Goal: Obtain resource: Download file/media

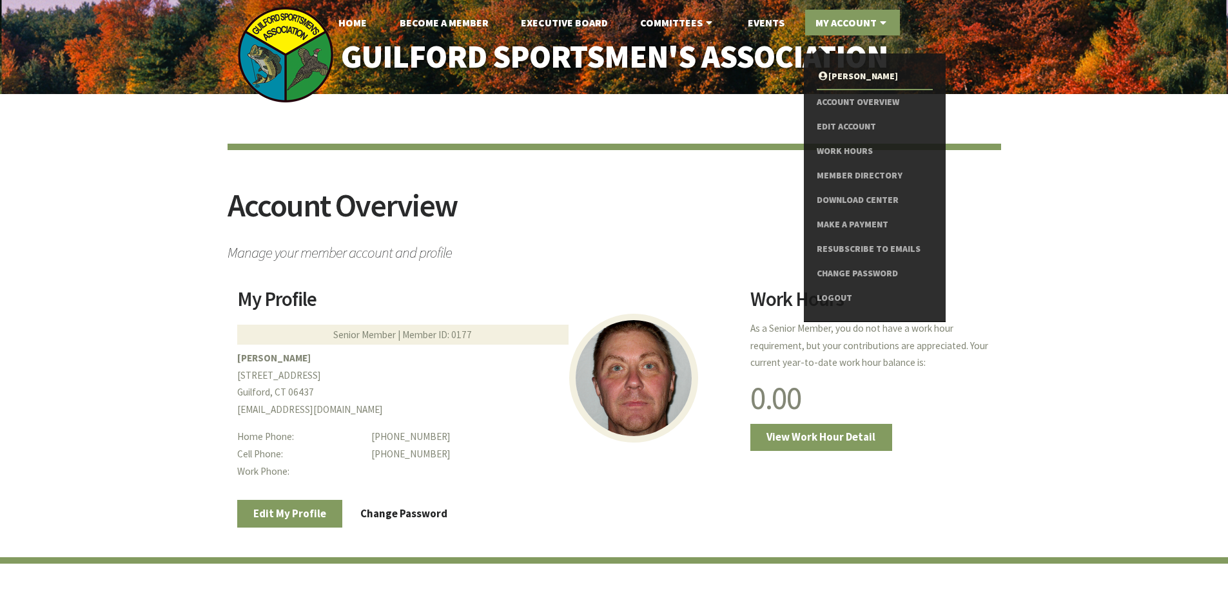
click at [855, 21] on link "My Account" at bounding box center [852, 23] width 95 height 26
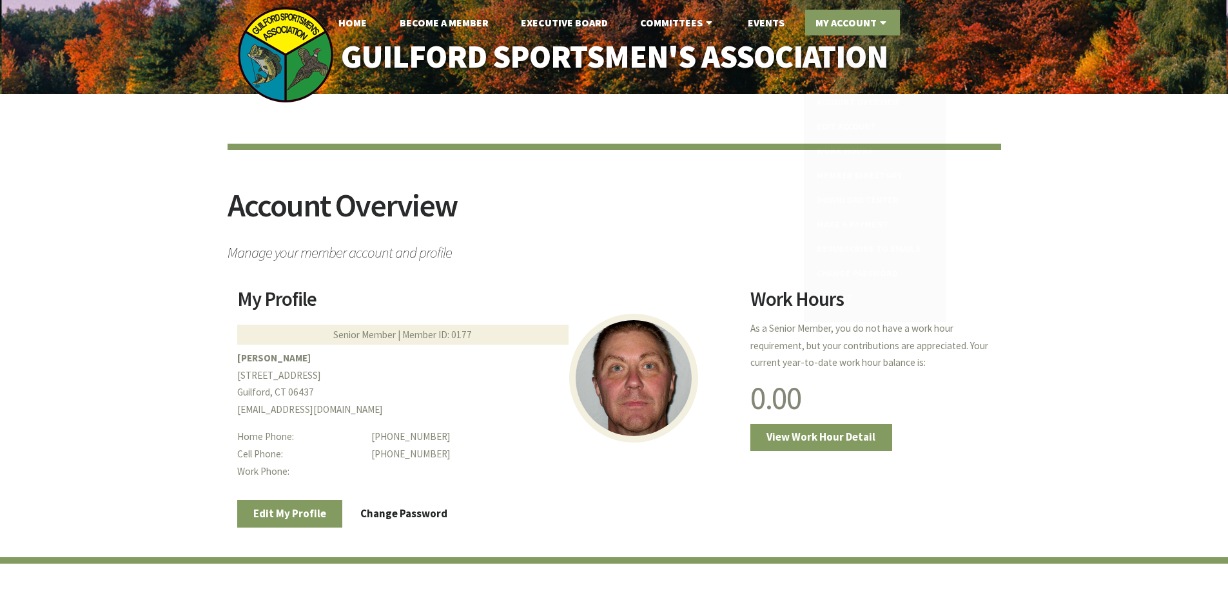
click at [844, 26] on link "My Account" at bounding box center [852, 23] width 95 height 26
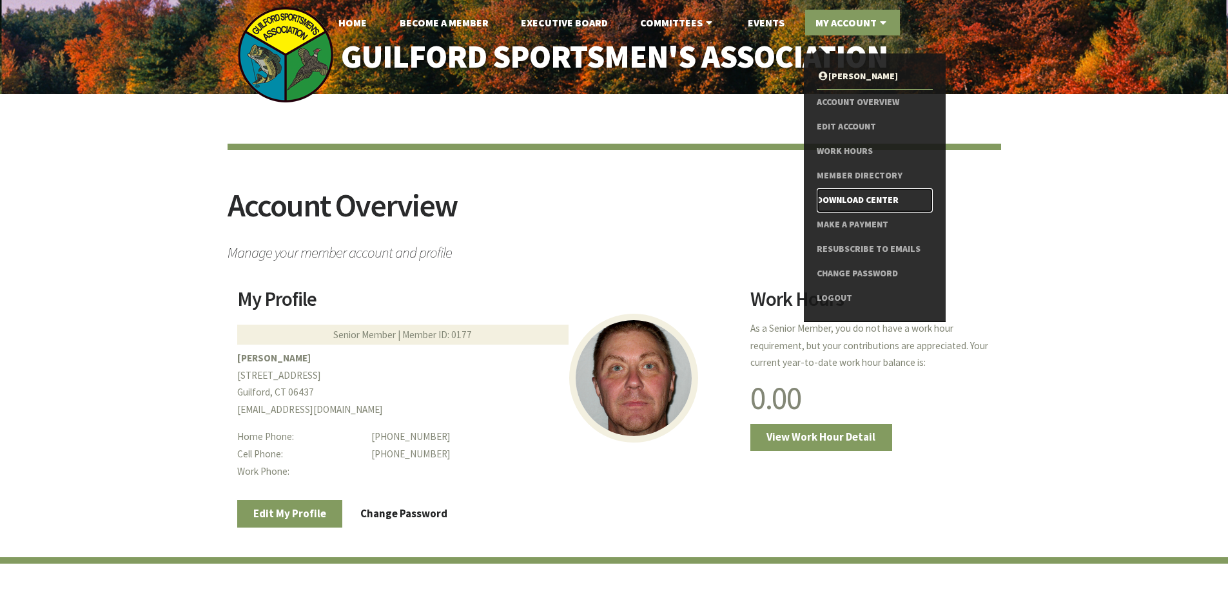
click at [840, 200] on link "Download Center" at bounding box center [874, 200] width 115 height 24
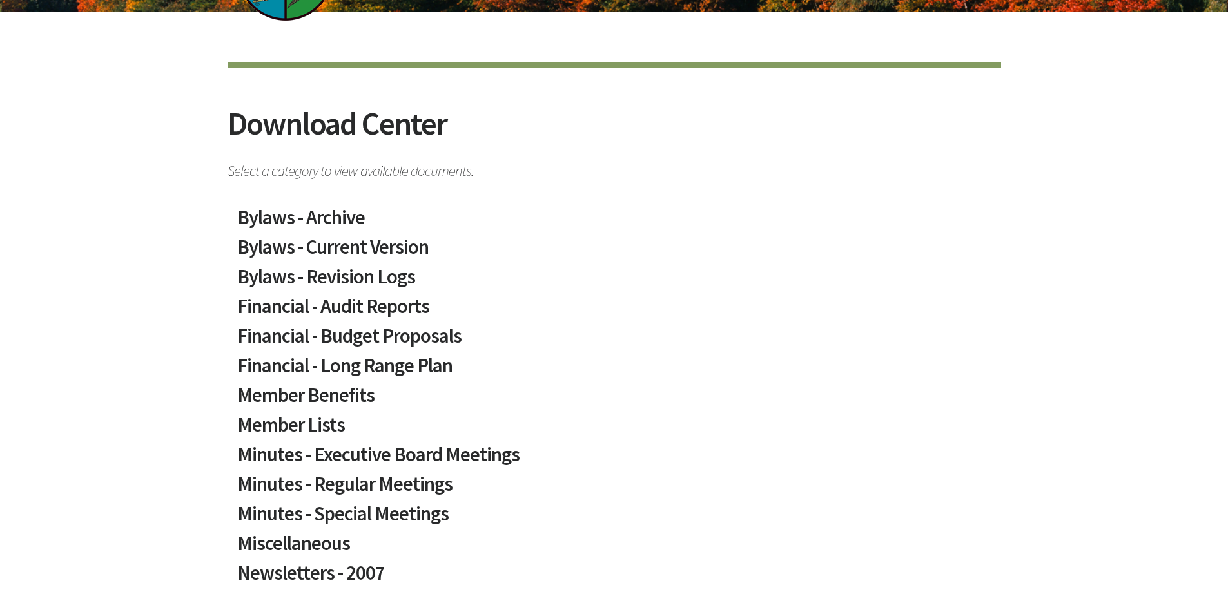
scroll to position [193, 0]
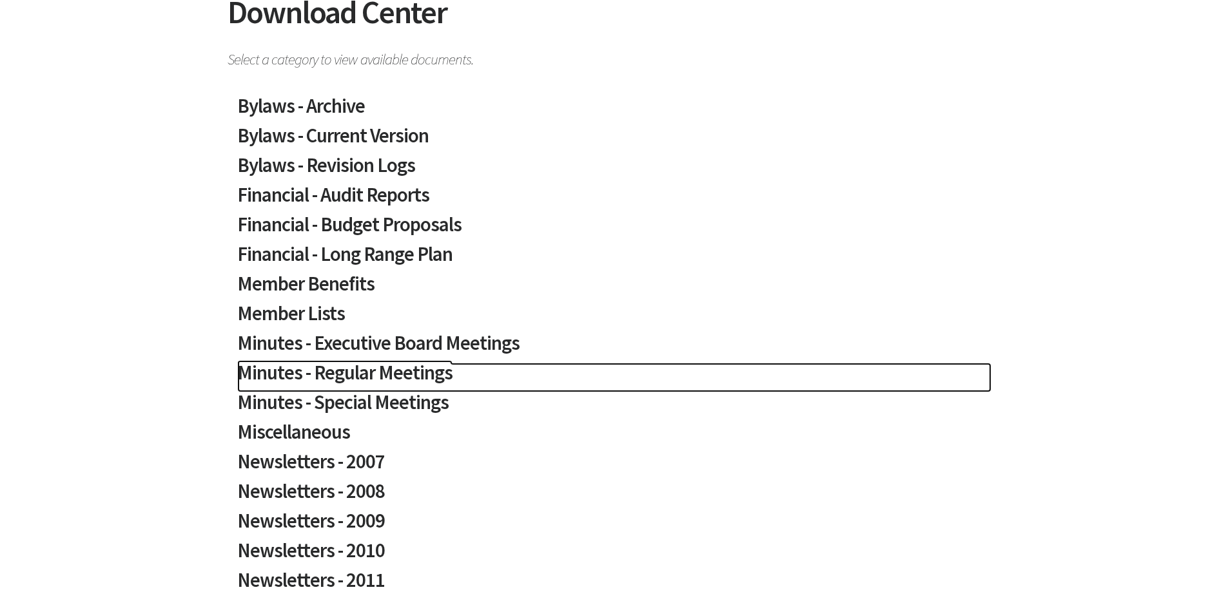
click at [400, 377] on h2 "Minutes - Regular Meetings" at bounding box center [614, 378] width 754 height 30
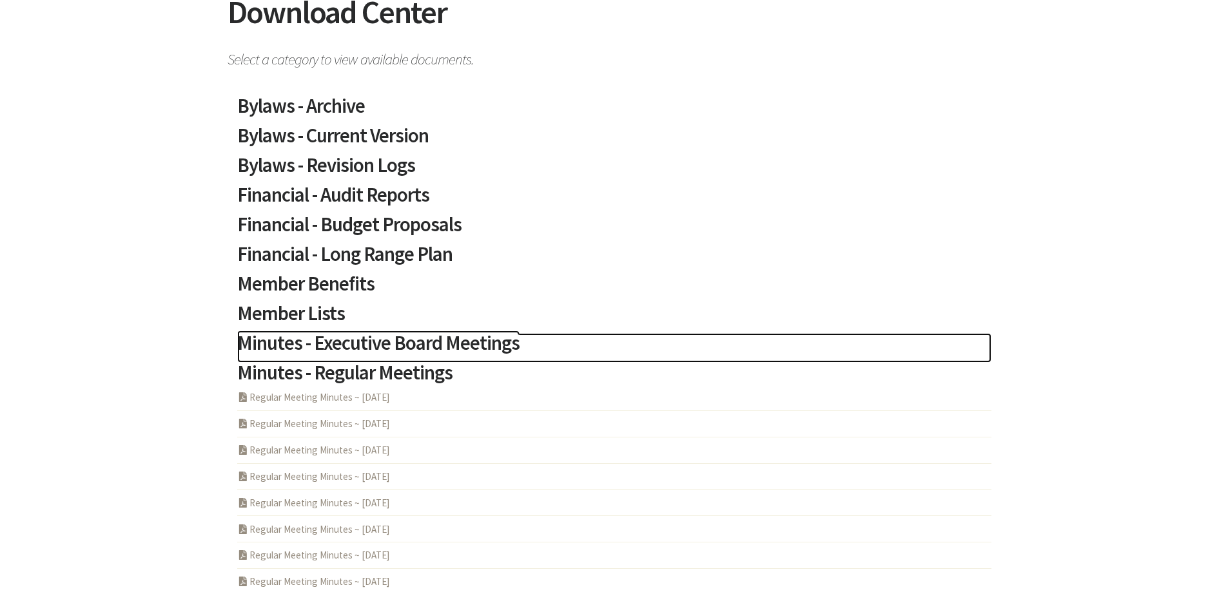
click at [402, 346] on h2 "Minutes - Executive Board Meetings" at bounding box center [614, 348] width 754 height 30
